Goal: Task Accomplishment & Management: Manage account settings

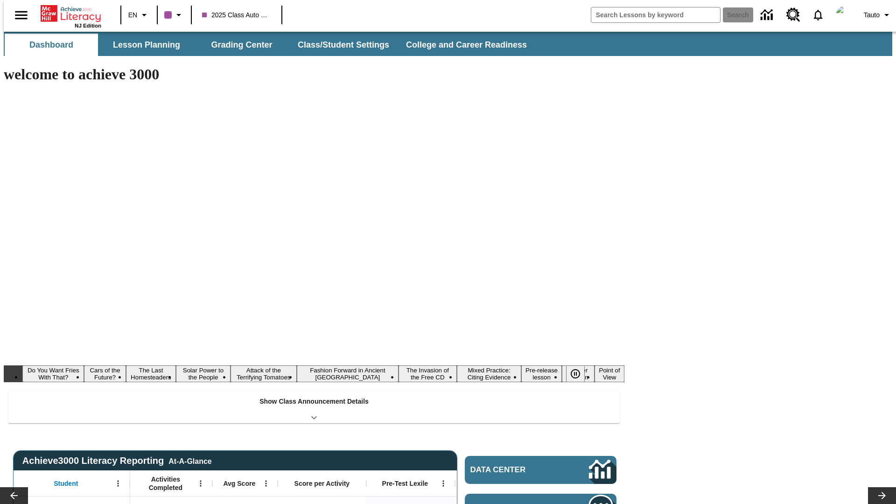
type input "-1"
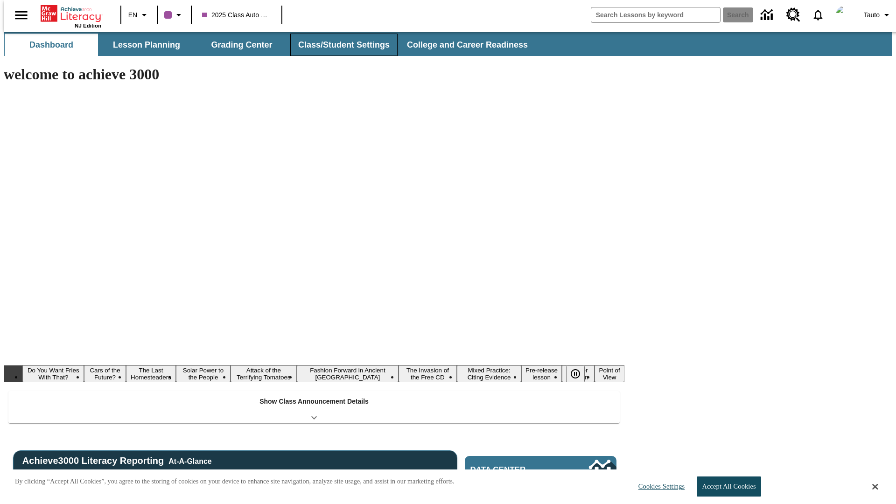
click at [339, 45] on button "Class/Student Settings" at bounding box center [343, 45] width 107 height 22
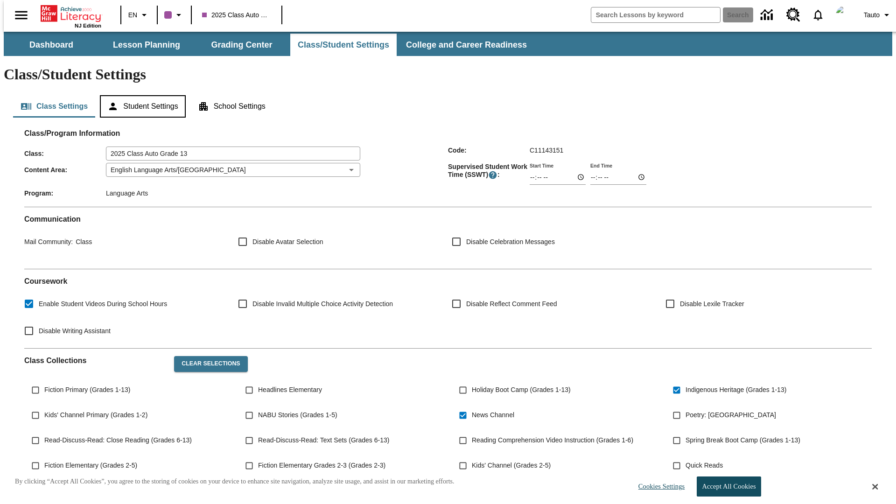
click at [140, 95] on button "Student Settings" at bounding box center [142, 106] width 85 height 22
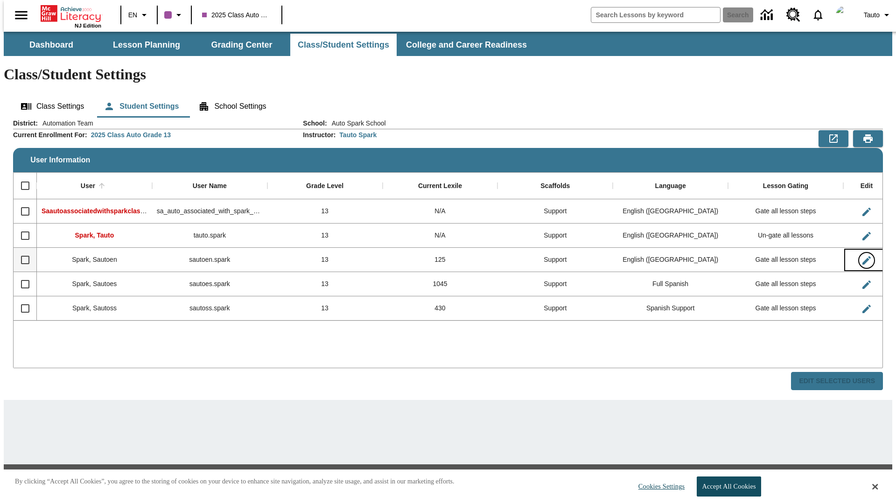
click at [862, 256] on icon "Edit User" at bounding box center [866, 260] width 8 height 8
